Goal: Find contact information: Find contact information

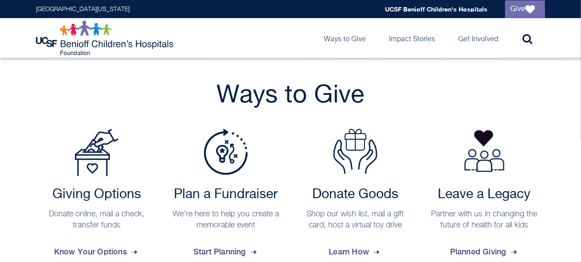
scroll to position [355, 0]
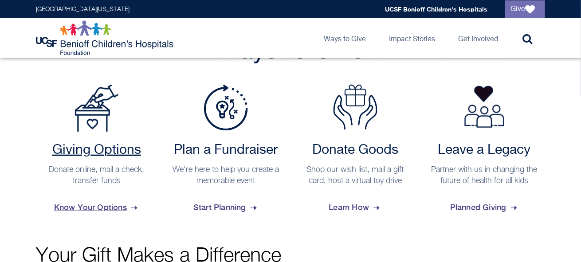
click at [115, 203] on span "Know Your Options" at bounding box center [96, 208] width 85 height 24
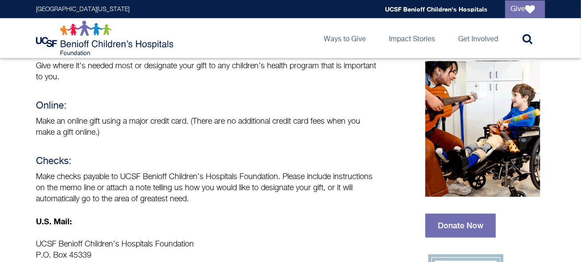
scroll to position [133, 0]
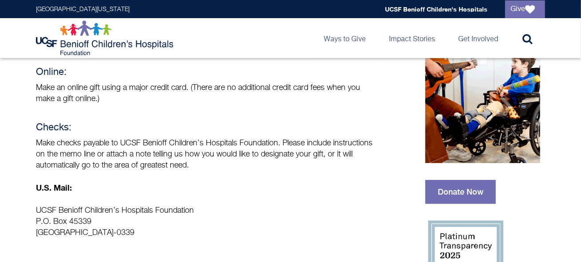
click at [186, 165] on p "Make checks payable to UCSF Benioff Children’s Hospitals Foundation. Please inc…" at bounding box center [206, 154] width 341 height 33
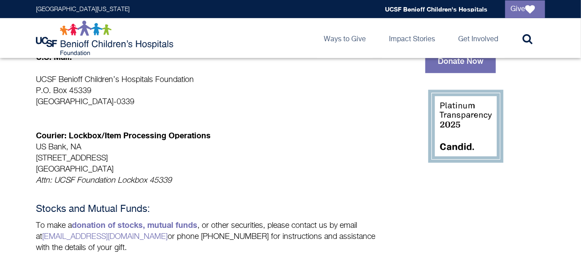
scroll to position [266, 0]
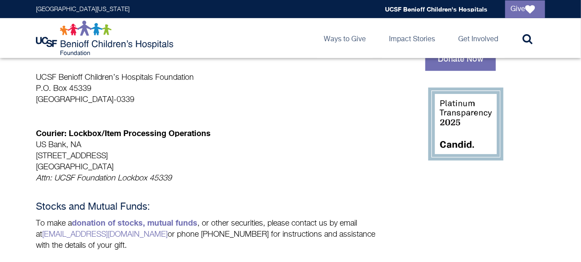
click at [275, 178] on p "Courier: Lockbox/Item Processing Operations US Bank, NA [STREET_ADDRESS] Attn: …" at bounding box center [206, 150] width 341 height 67
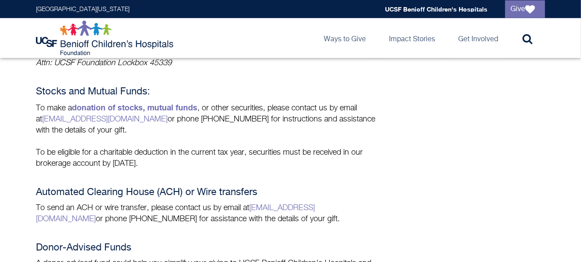
scroll to position [399, 0]
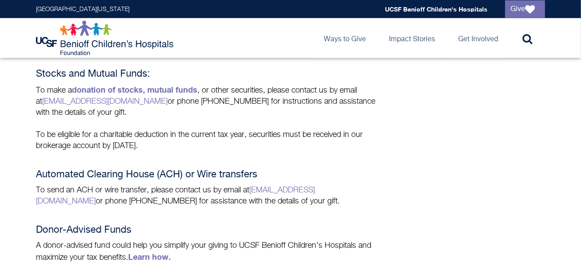
click at [186, 146] on p "To be eligible for a charitable deduction in the current tax year, securities m…" at bounding box center [206, 140] width 341 height 22
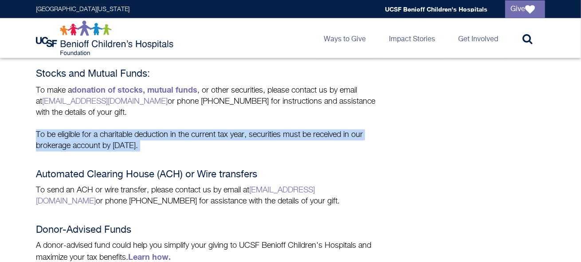
click at [186, 146] on p "To be eligible for a charitable deduction in the current tax year, securities m…" at bounding box center [206, 140] width 341 height 22
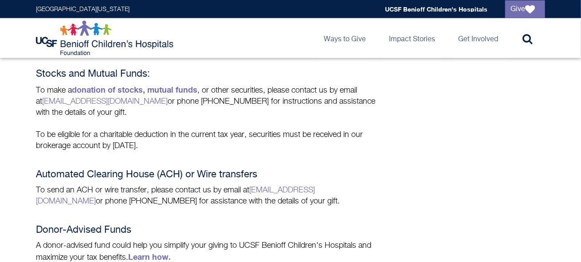
click at [189, 178] on h4 "Automated Clearing House (ACH) or Wire transfers" at bounding box center [206, 174] width 341 height 11
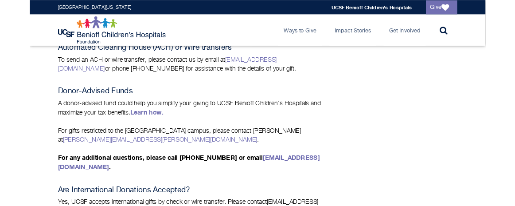
scroll to position [532, 0]
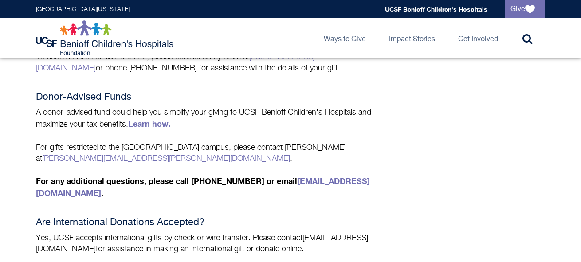
click at [137, 144] on p "For gifts restricted to the Oakland campus, please contact Terry Fuetsch at ter…" at bounding box center [206, 152] width 341 height 23
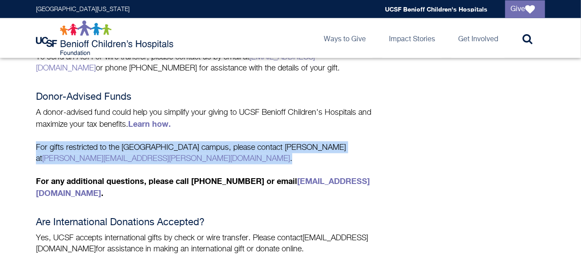
click at [137, 144] on p "For gifts restricted to the Oakland campus, please contact Terry Fuetsch at ter…" at bounding box center [206, 152] width 341 height 23
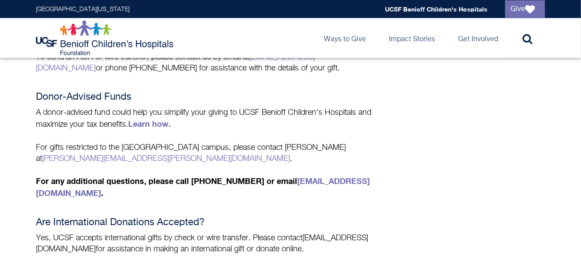
click at [127, 144] on p "For gifts restricted to the Oakland campus, please contact Terry Fuetsch at ter…" at bounding box center [206, 152] width 341 height 23
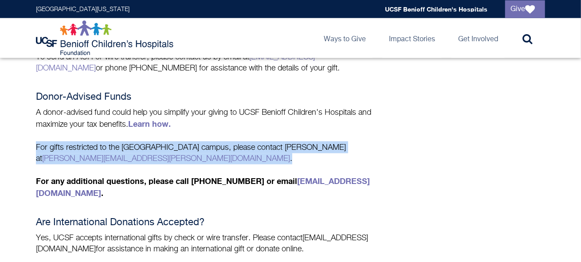
click at [127, 144] on p "For gifts restricted to the Oakland campus, please contact Terry Fuetsch at ter…" at bounding box center [206, 152] width 341 height 23
click at [268, 141] on p "For gifts restricted to the Oakland campus, please contact Terry Fuetsch at ter…" at bounding box center [206, 152] width 341 height 23
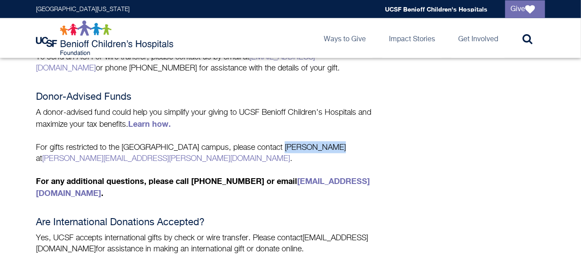
drag, startPoint x: 237, startPoint y: 141, endPoint x: 286, endPoint y: 141, distance: 48.3
click at [286, 141] on p "For gifts restricted to the Oakland campus, please contact Terry Fuetsch at ter…" at bounding box center [206, 152] width 341 height 23
copy p "Terry Fuetsch"
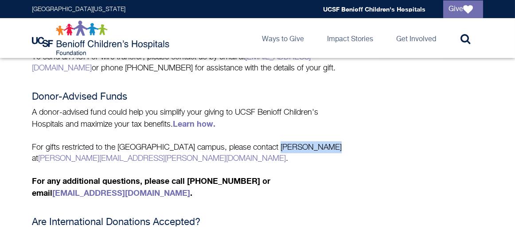
click at [82, 166] on div "Payment Choices Give where it's needed most or designate your gift to any child…" at bounding box center [187, 14] width 310 height 816
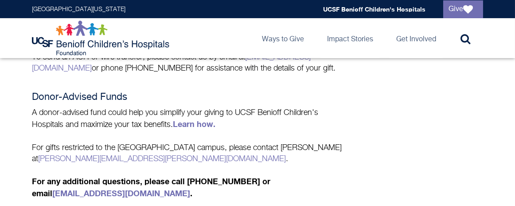
click at [54, 85] on div "Payment Choices Give where it's needed most or designate your gift to any child…" at bounding box center [187, 14] width 310 height 816
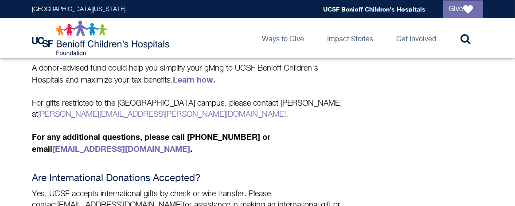
click at [244, 102] on p "For gifts restricted to the Oakland campus, please contact Terry Fuetsch at ter…" at bounding box center [187, 108] width 310 height 23
click at [259, 100] on p "For gifts restricted to the Oakland campus, please contact Terry Fuetsch at ter…" at bounding box center [187, 108] width 310 height 23
drag, startPoint x: 280, startPoint y: 99, endPoint x: 235, endPoint y: 102, distance: 44.9
click at [235, 102] on p "For gifts restricted to the Oakland campus, please contact Terry Fuetsch at ter…" at bounding box center [187, 108] width 310 height 23
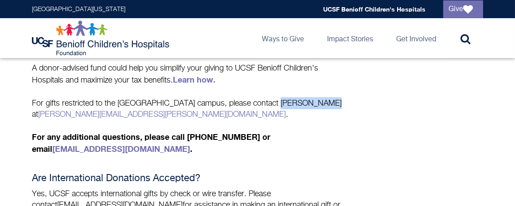
copy p "Terry Fuetsch"
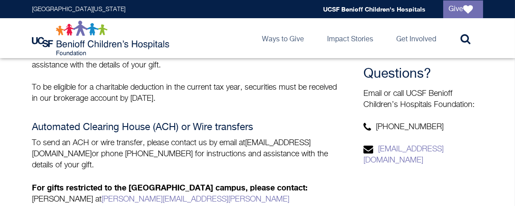
scroll to position [310, 0]
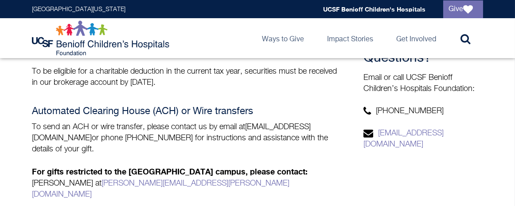
click at [161, 131] on p "To send an ACH or wire transfer, please contact us by email at [EMAIL_ADDRESS][…" at bounding box center [187, 138] width 310 height 33
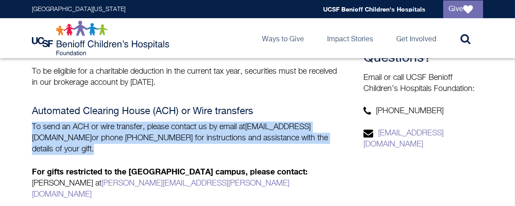
click at [161, 131] on p "To send an ACH or wire transfer, please contact us by email at [EMAIL_ADDRESS][…" at bounding box center [187, 138] width 310 height 33
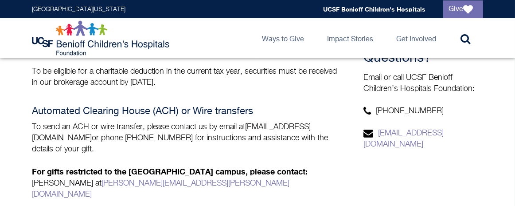
click at [174, 166] on strong "For gifts restricted to the [GEOGRAPHIC_DATA] campus, please contact:" at bounding box center [170, 171] width 276 height 10
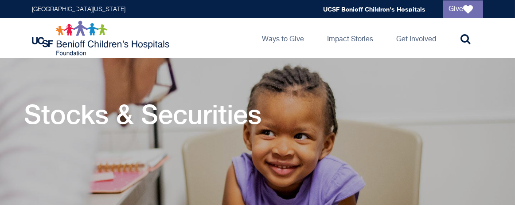
scroll to position [0, 0]
